Goal: Information Seeking & Learning: Find specific fact

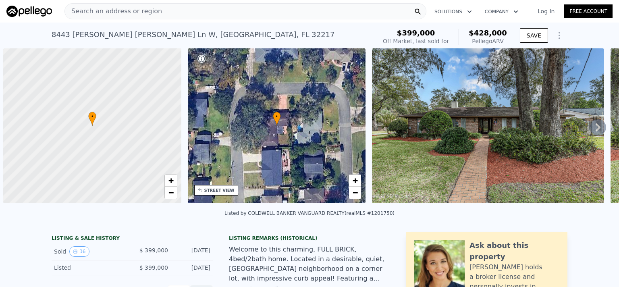
click at [79, 250] on button "36" at bounding box center [79, 251] width 20 height 10
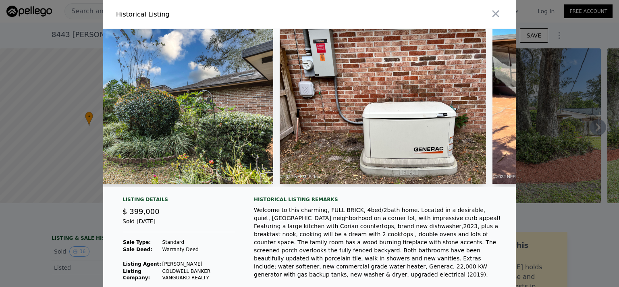
scroll to position [0, 7872]
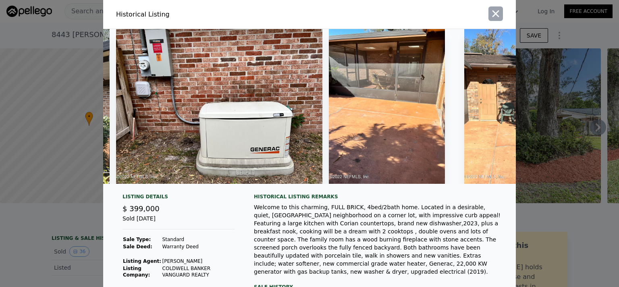
click at [496, 17] on icon "button" at bounding box center [495, 13] width 11 height 11
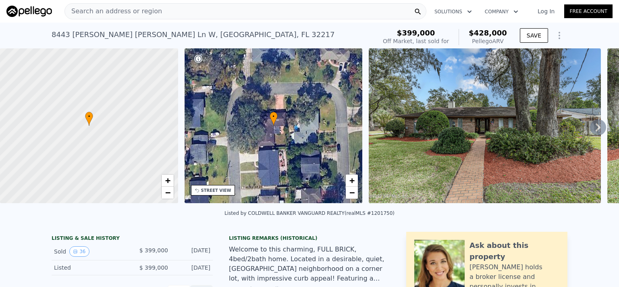
click at [99, 73] on div at bounding box center [89, 126] width 214 height 186
click at [271, 171] on div "• + −" at bounding box center [274, 125] width 178 height 155
click at [200, 57] on icon at bounding box center [198, 59] width 8 height 8
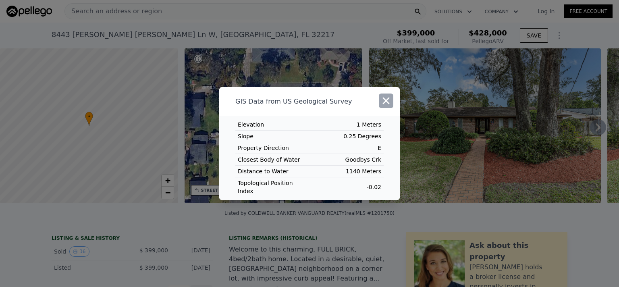
drag, startPoint x: 394, startPoint y: 104, endPoint x: 390, endPoint y: 106, distance: 4.7
click at [394, 104] on div at bounding box center [382, 101] width 36 height 29
click at [386, 100] on icon "button" at bounding box center [386, 100] width 11 height 11
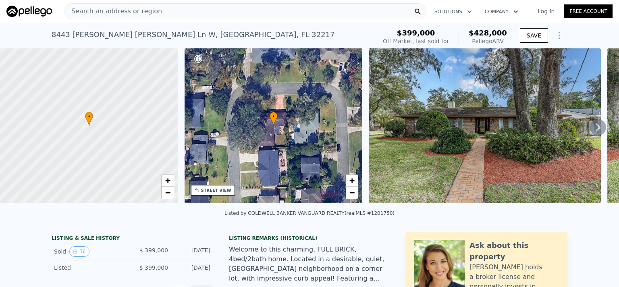
click at [207, 192] on div "STREET VIEW" at bounding box center [216, 191] width 30 height 6
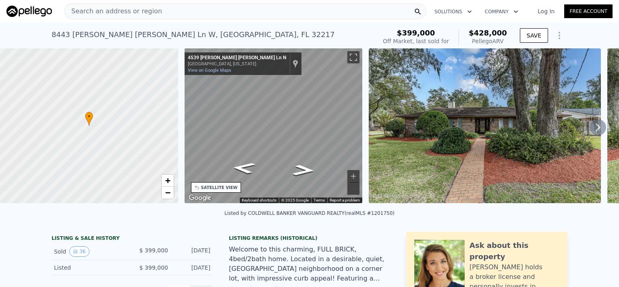
click at [205, 185] on div "SATELLITE VIEW" at bounding box center [219, 188] width 37 height 6
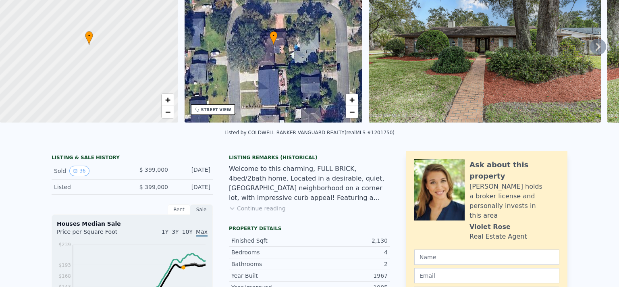
scroll to position [3, 0]
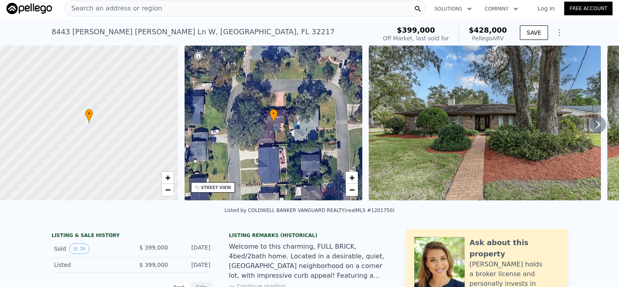
click at [112, 12] on span "Search an address or region" at bounding box center [113, 9] width 97 height 10
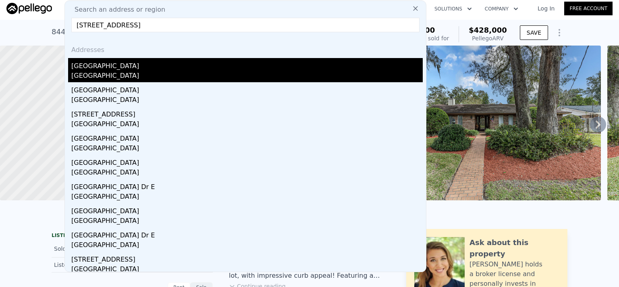
type input "[STREET_ADDRESS]"
click at [98, 70] on div "[GEOGRAPHIC_DATA]" at bounding box center [247, 64] width 352 height 13
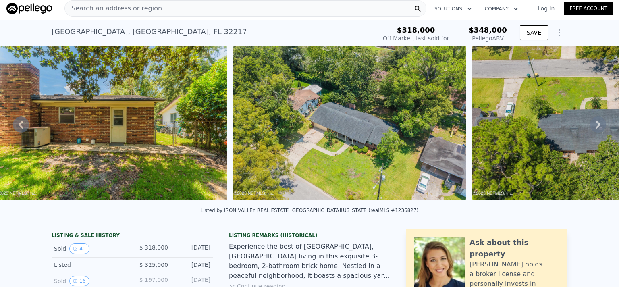
scroll to position [0, 8486]
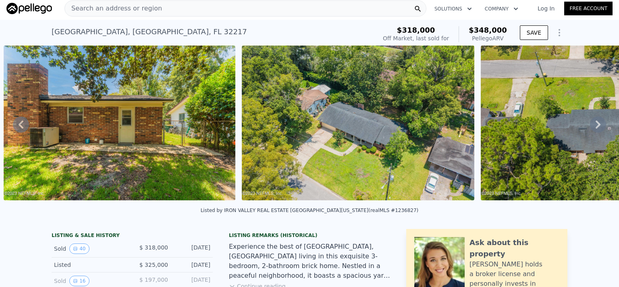
click at [338, 114] on img at bounding box center [358, 123] width 232 height 155
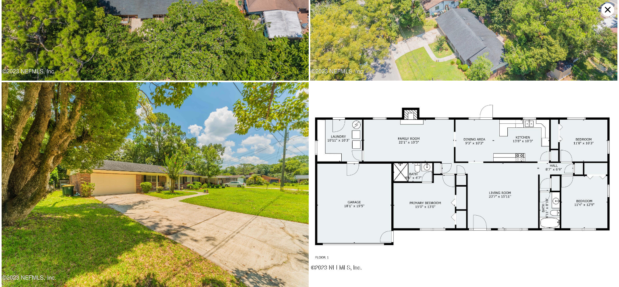
scroll to position [3840, 0]
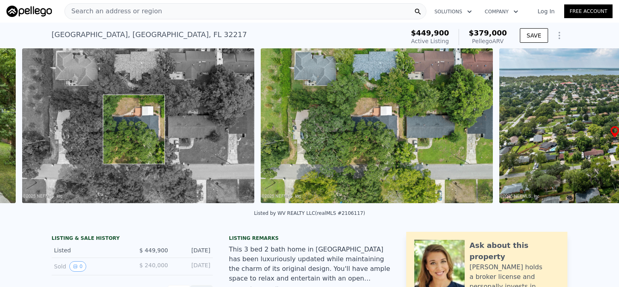
scroll to position [0, 6815]
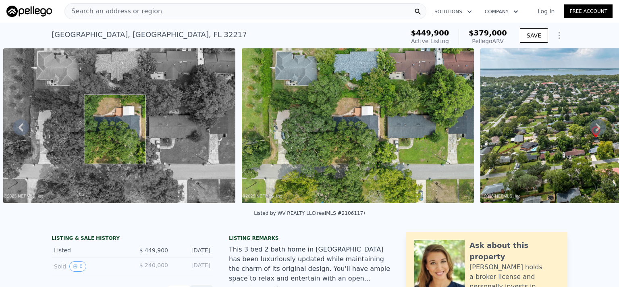
click at [499, 35] on span "$379,000" at bounding box center [488, 33] width 38 height 8
click at [559, 36] on icon "Show Options" at bounding box center [560, 36] width 10 height 10
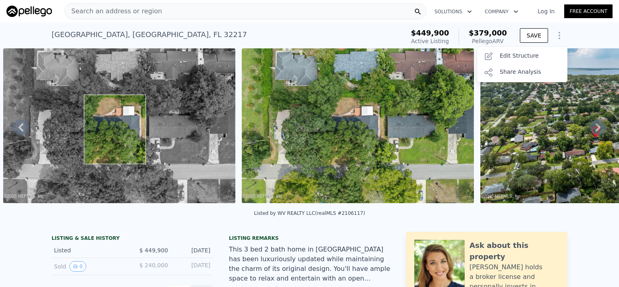
click at [559, 36] on icon "Show Options" at bounding box center [560, 36] width 10 height 10
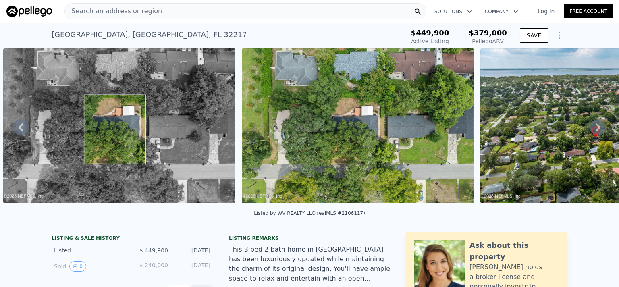
click at [492, 33] on span "$379,000" at bounding box center [488, 33] width 38 height 8
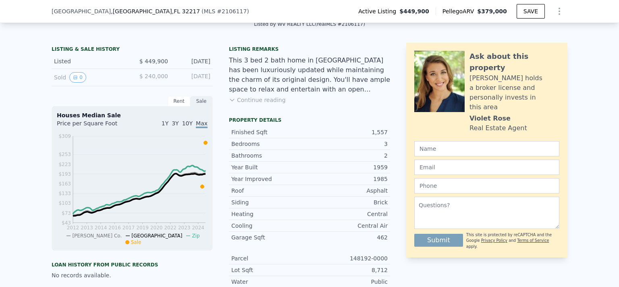
scroll to position [206, 0]
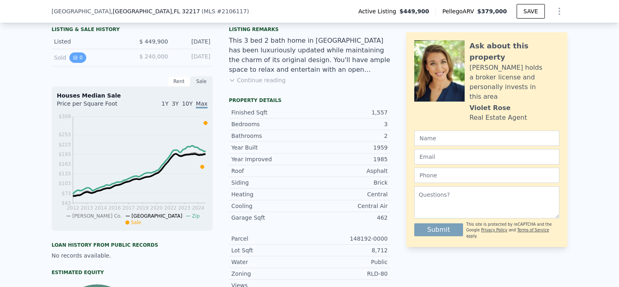
click at [73, 56] on icon "View historical data" at bounding box center [75, 57] width 5 height 5
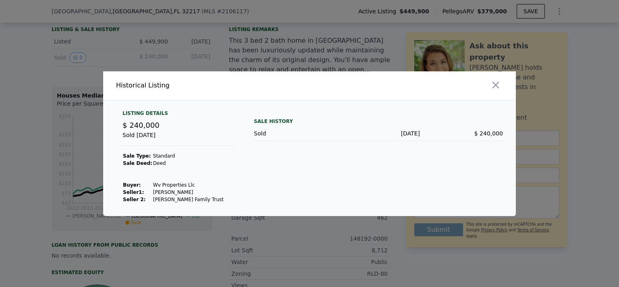
drag, startPoint x: 191, startPoint y: 191, endPoint x: 147, endPoint y: 195, distance: 44.1
click at [147, 195] on tr "Seller 1 : Burkhard Sandra" at bounding box center [174, 192] width 102 height 7
copy tr "Burkhard Sandra"
click at [496, 87] on icon "button" at bounding box center [495, 84] width 11 height 11
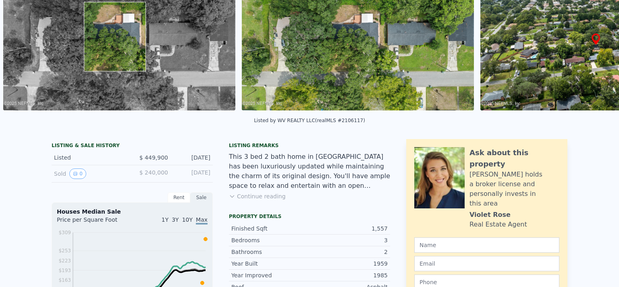
scroll to position [3, 0]
